Goal: Information Seeking & Learning: Understand process/instructions

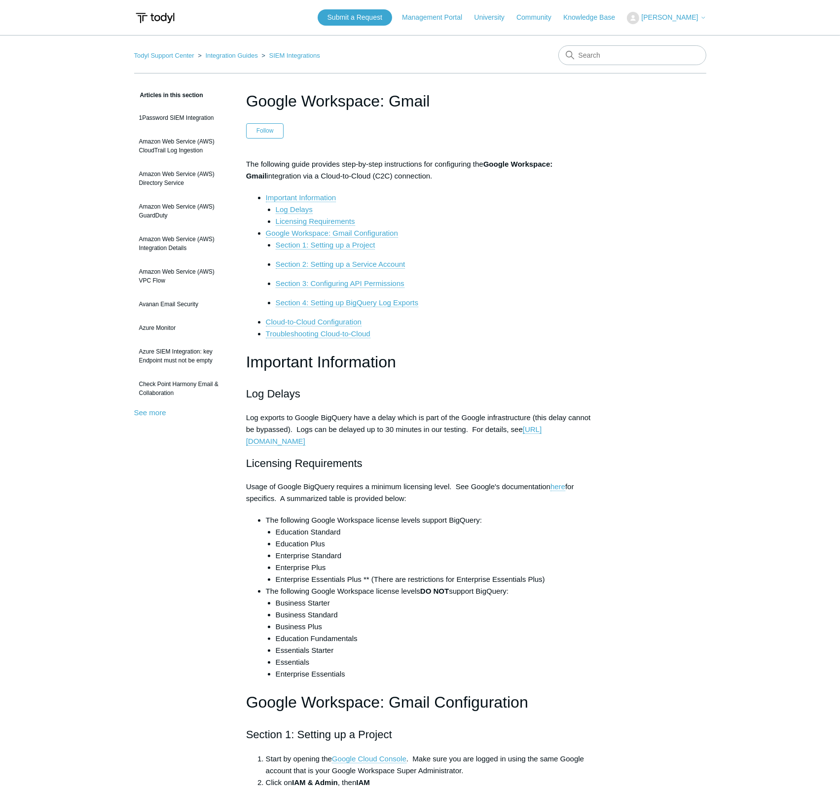
click at [547, 205] on li "Log Delays" at bounding box center [435, 210] width 319 height 12
click at [288, 55] on link "SIEM Integrations" at bounding box center [294, 55] width 51 height 7
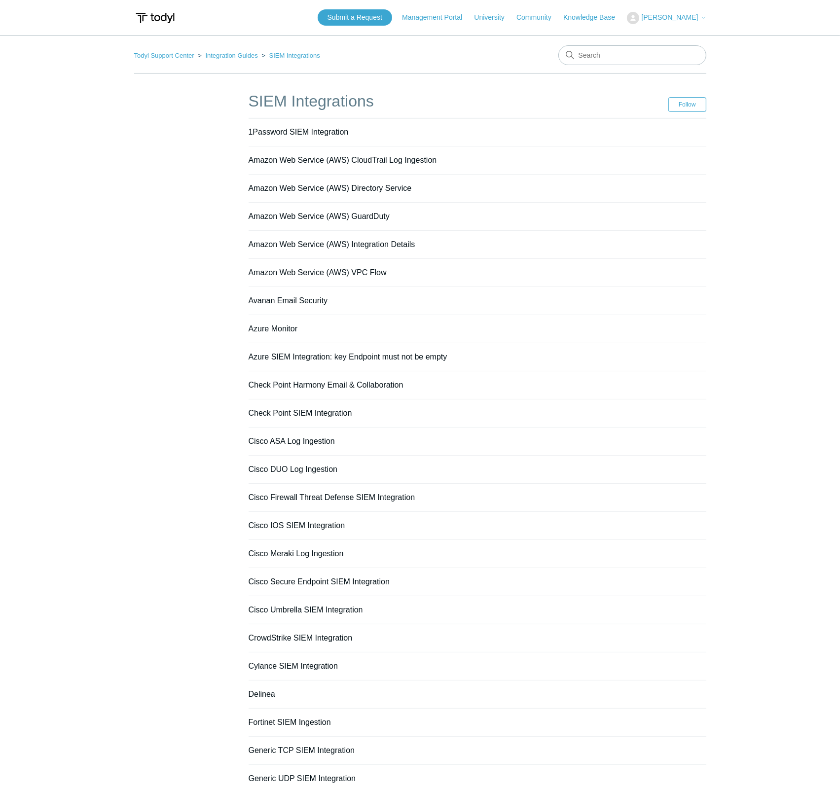
click at [47, 130] on main "Todyl Support Center Integration Guides SIEM Integrations SIEM Integrations Fol…" at bounding box center [420, 515] width 840 height 961
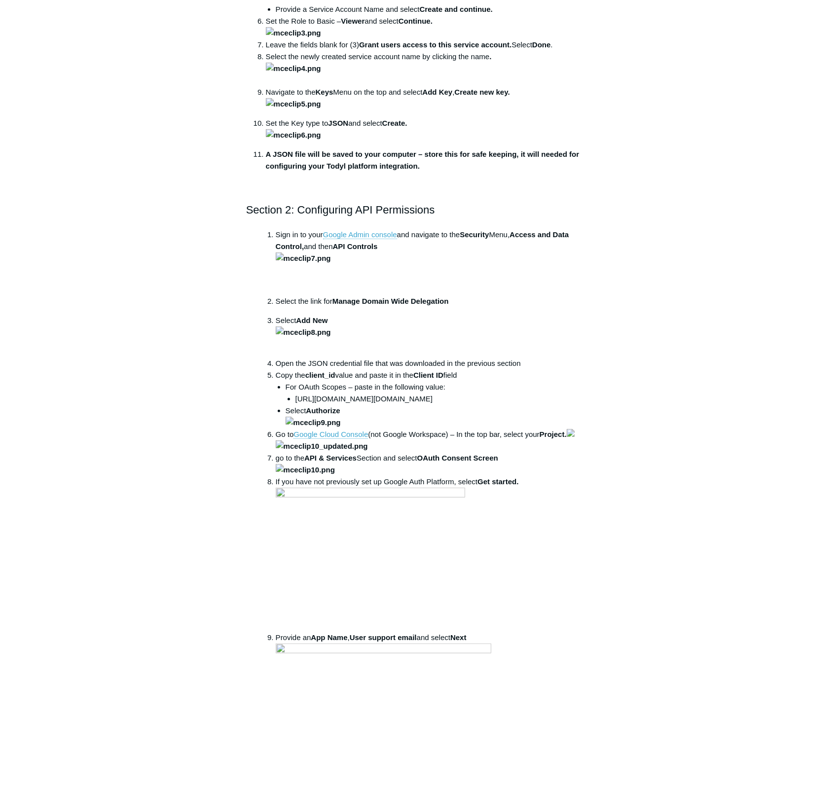
scroll to position [658, 0]
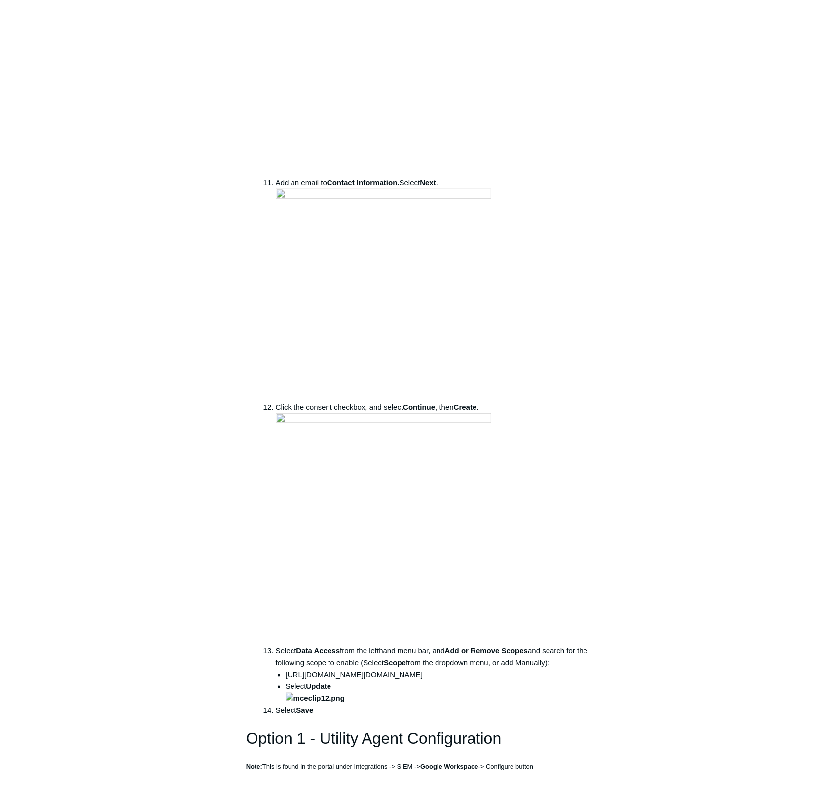
scroll to position [1710, 0]
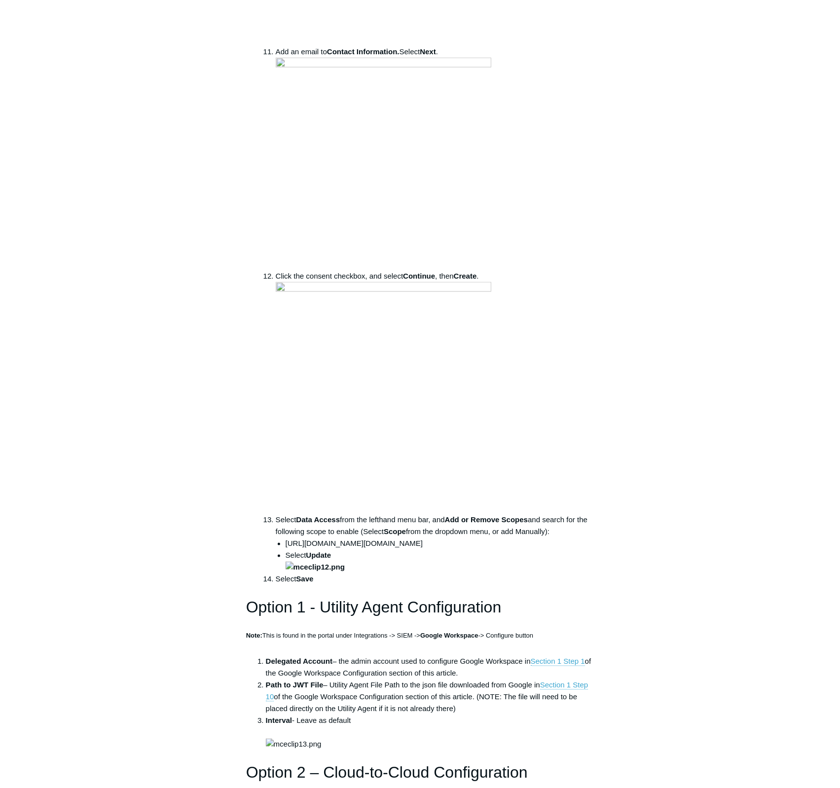
click at [182, 474] on aside "Articles in this section 1Password SIEM Integration Amazon Web Service (AWS) Cl…" at bounding box center [182, 100] width 97 height 3442
click at [659, 560] on div "Articles in this section 1Password SIEM Integration Amazon Web Service (AWS) Cl…" at bounding box center [420, 105] width 572 height 3452
click at [715, 325] on main "Todyl Support Center Integration Guides SIEM Integrations Articles in this sect…" at bounding box center [420, 78] width 840 height 3506
click at [672, 430] on div "Articles in this section 1Password SIEM Integration Amazon Web Service (AWS) Cl…" at bounding box center [420, 105] width 572 height 3452
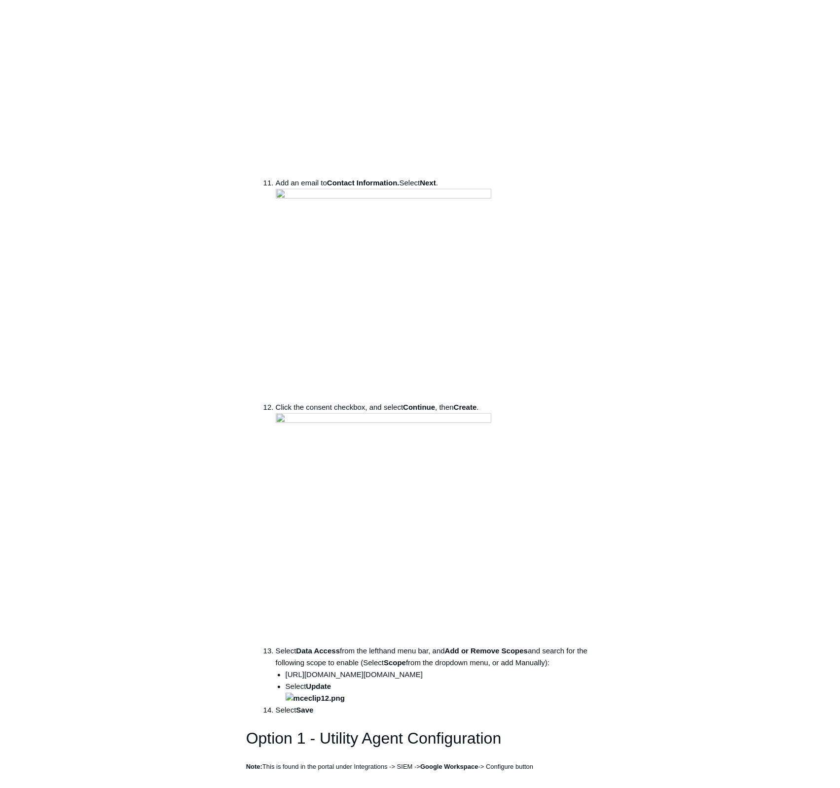
scroll to position [1842, 0]
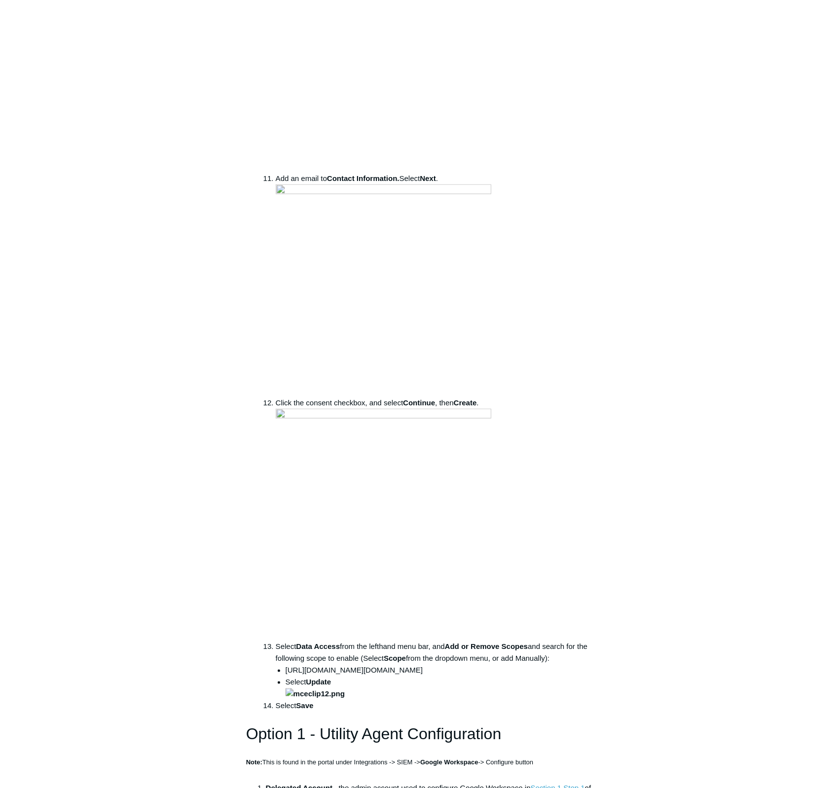
scroll to position [1579, 0]
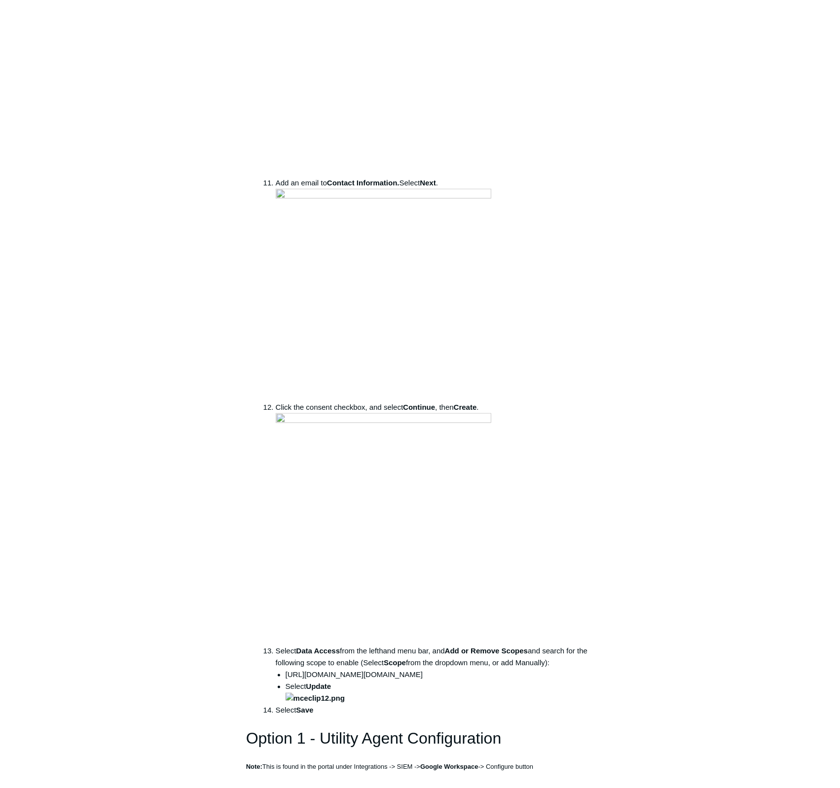
click at [749, 253] on main "Todyl Support Center Integration Guides SIEM Integrations Articles in this sect…" at bounding box center [420, 209] width 840 height 3506
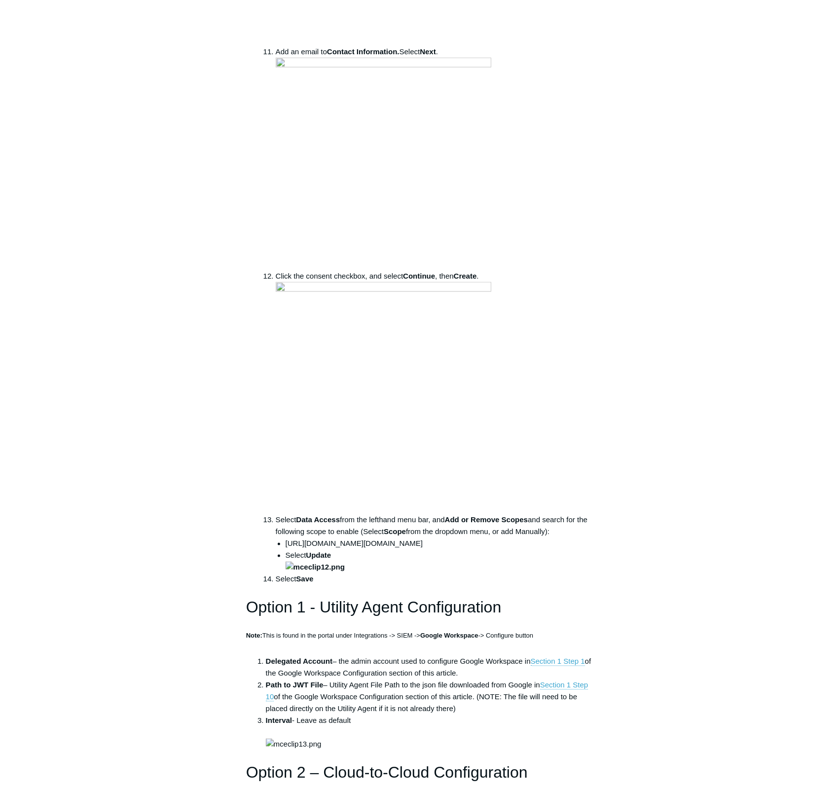
drag, startPoint x: 643, startPoint y: 342, endPoint x: 556, endPoint y: 379, distance: 95.0
click at [641, 345] on div "Articles in this section 1Password SIEM Integration Amazon Web Service (AWS) Cl…" at bounding box center [420, 105] width 572 height 3452
drag, startPoint x: 437, startPoint y: 395, endPoint x: 249, endPoint y: 398, distance: 188.0
copy h2 "Section 2: Configuring API Permissions"
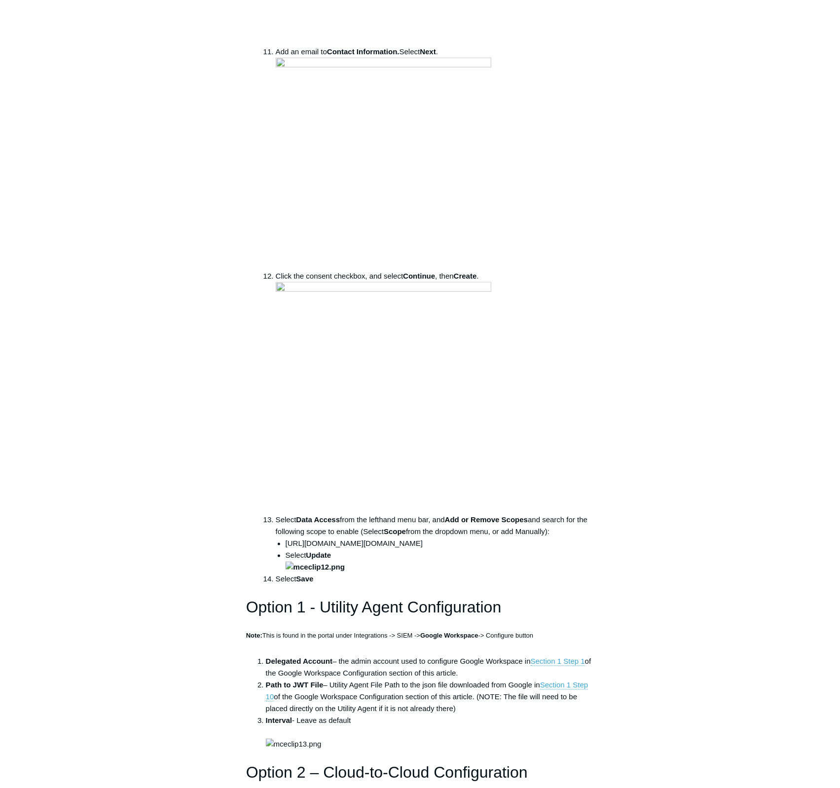
click at [641, 390] on div "Articles in this section 1Password SIEM Integration Amazon Web Service (AWS) Cl…" at bounding box center [420, 105] width 572 height 3452
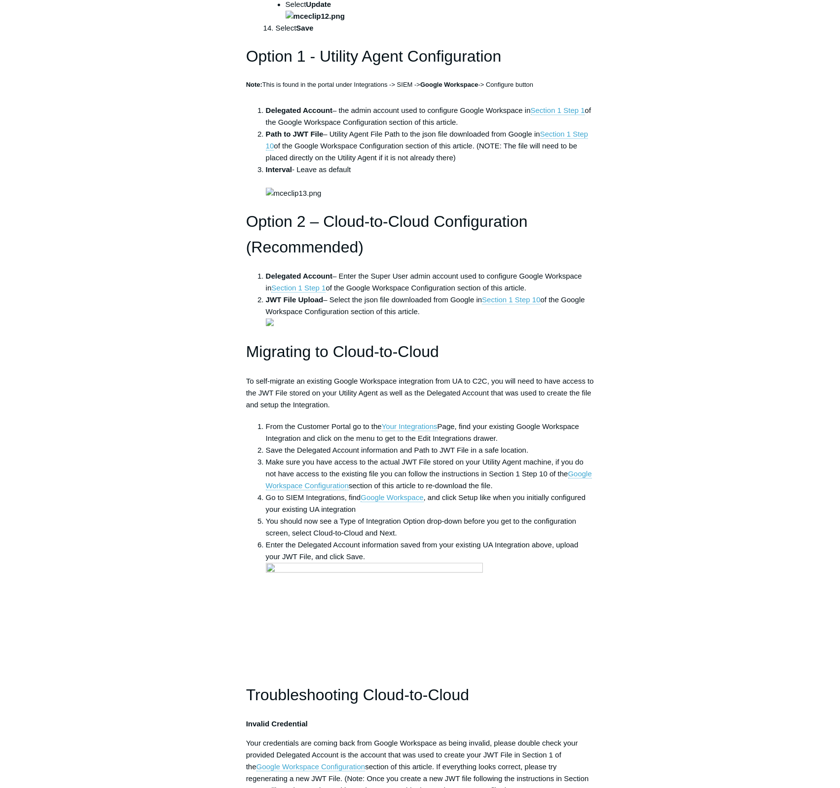
scroll to position [2499, 0]
